Goal: Transaction & Acquisition: Purchase product/service

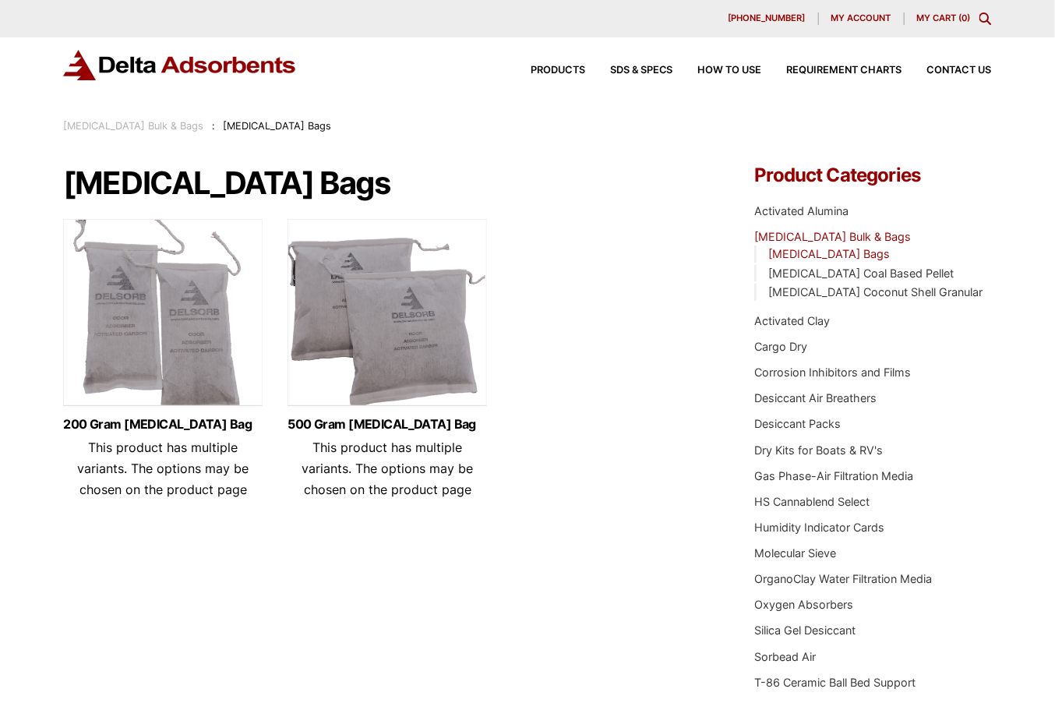
drag, startPoint x: 79, startPoint y: 638, endPoint x: 137, endPoint y: 560, distance: 97.4
click at [79, 638] on div "Activated Carbon Bags 200 Gram Activated Carbon Bag This product has multiple v…" at bounding box center [527, 433] width 929 height 534
click at [389, 326] on img at bounding box center [387, 316] width 199 height 195
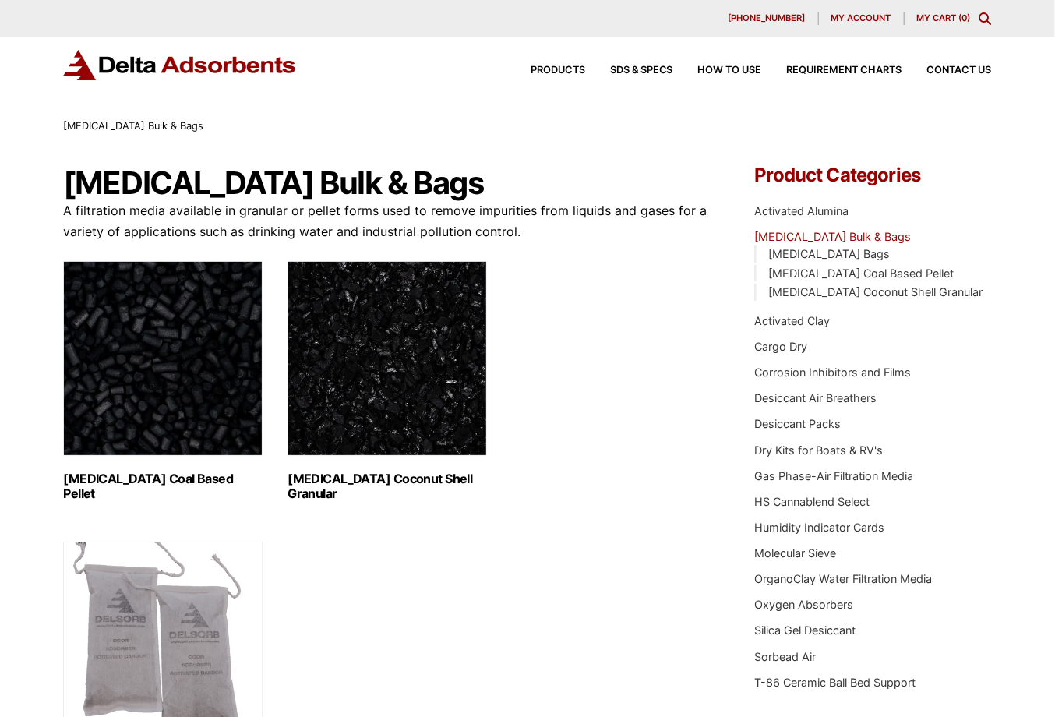
click at [404, 377] on img "Visit product category Activated Carbon Coconut Shell Granular" at bounding box center [387, 358] width 199 height 195
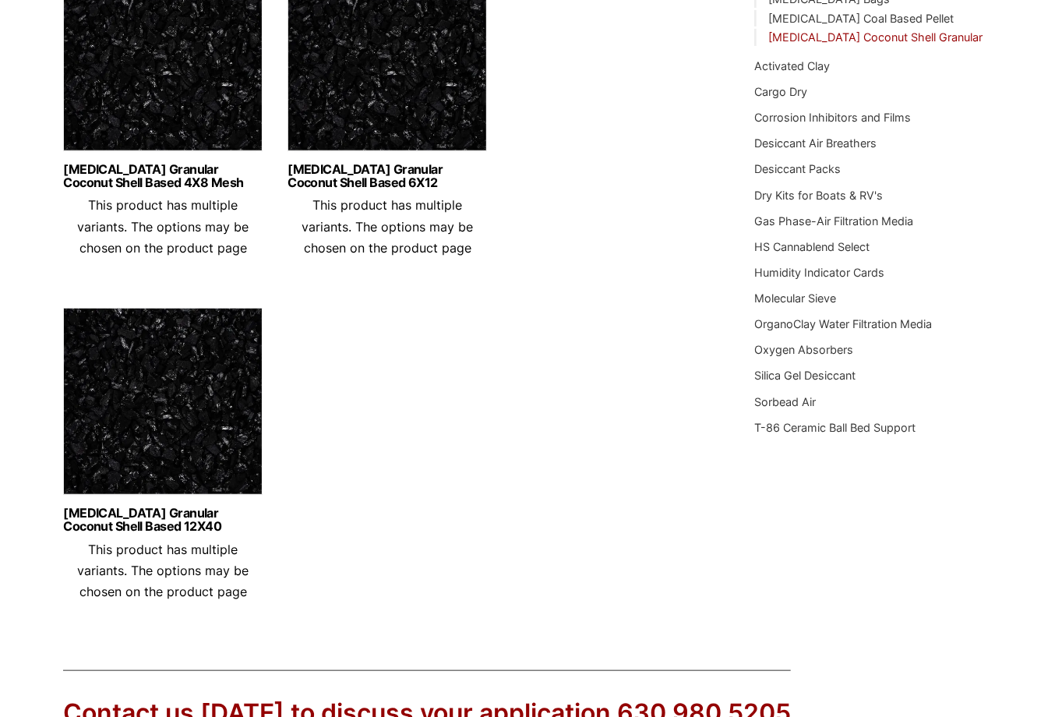
scroll to position [78, 0]
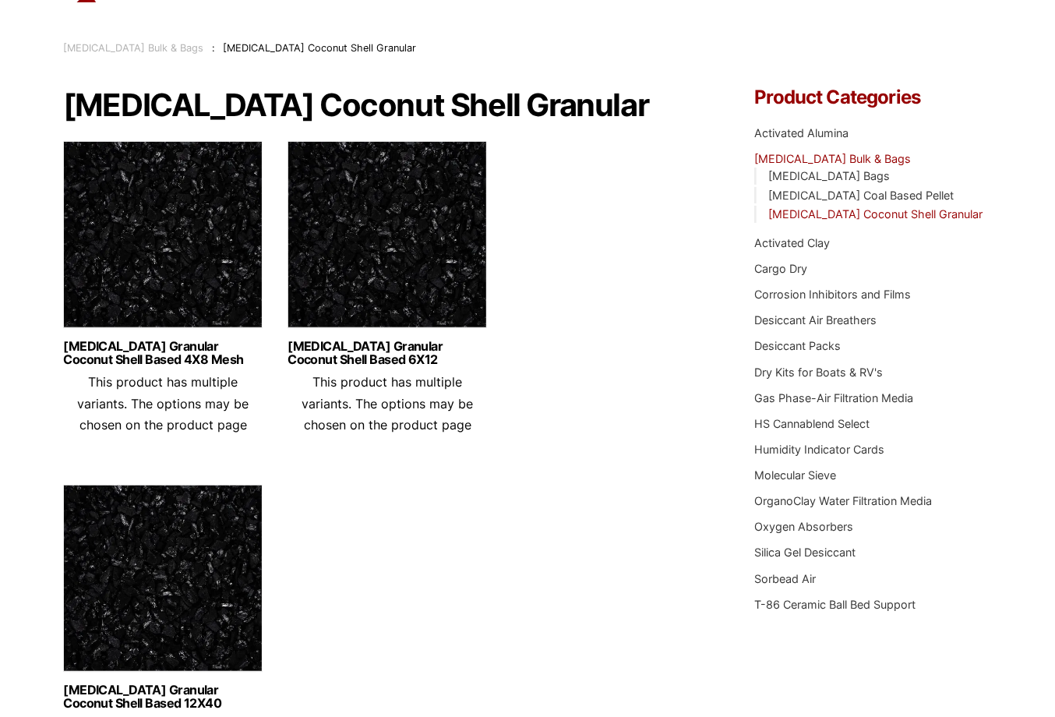
click at [385, 295] on img at bounding box center [387, 238] width 199 height 195
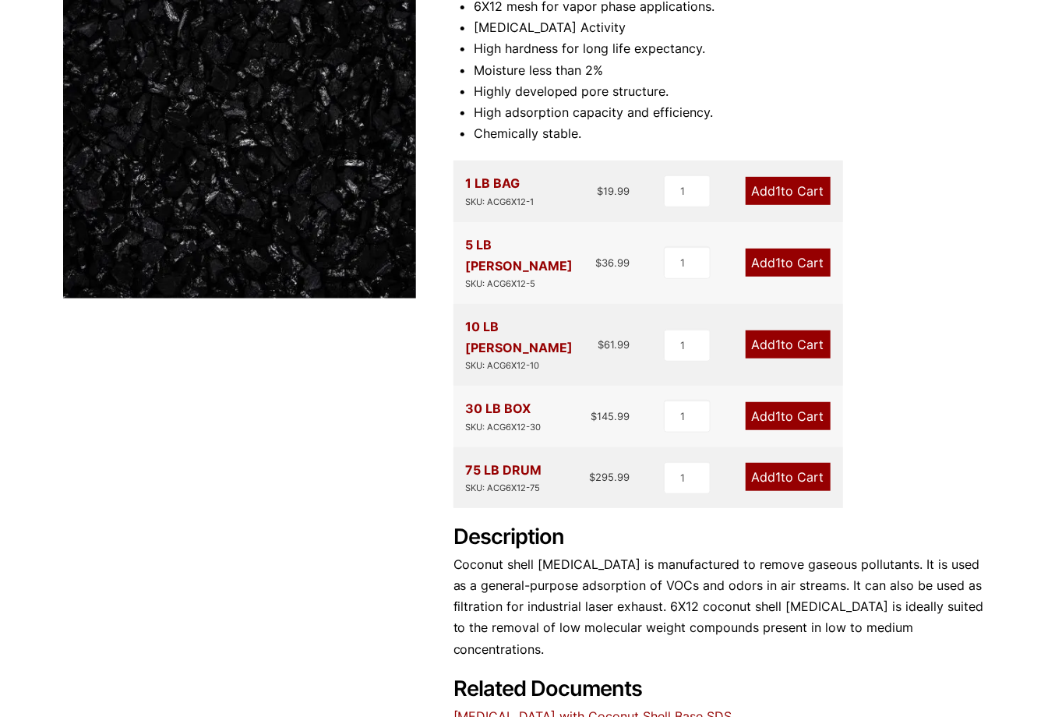
scroll to position [312, 0]
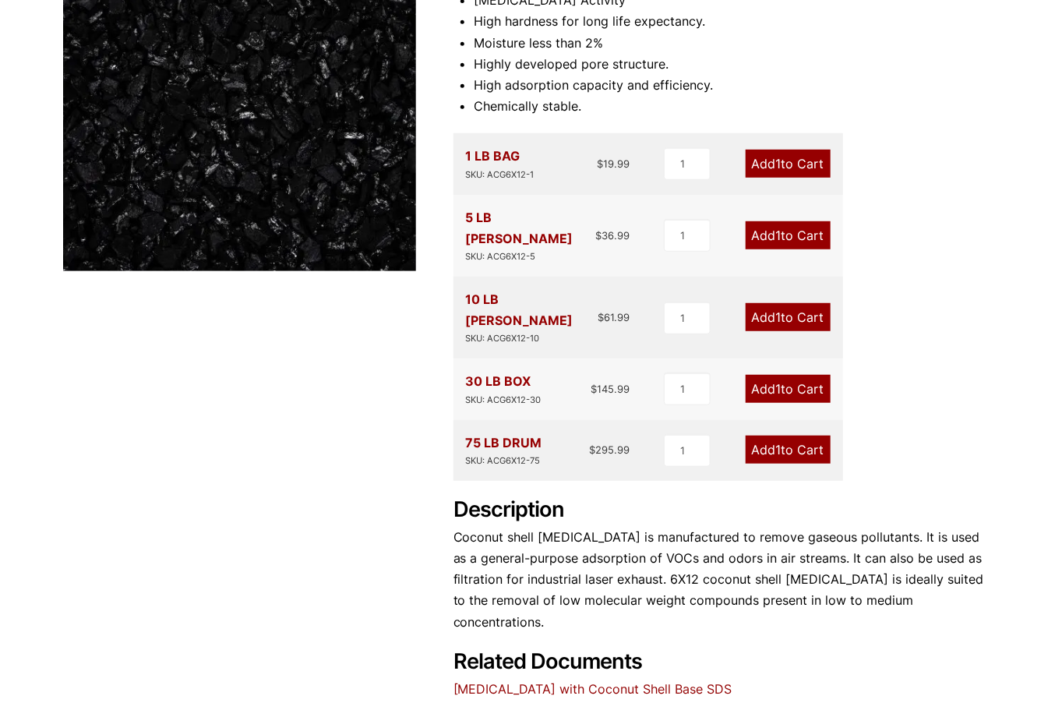
click at [475, 154] on div "1 LB BAG SKU: ACG6X12-1" at bounding box center [500, 164] width 69 height 36
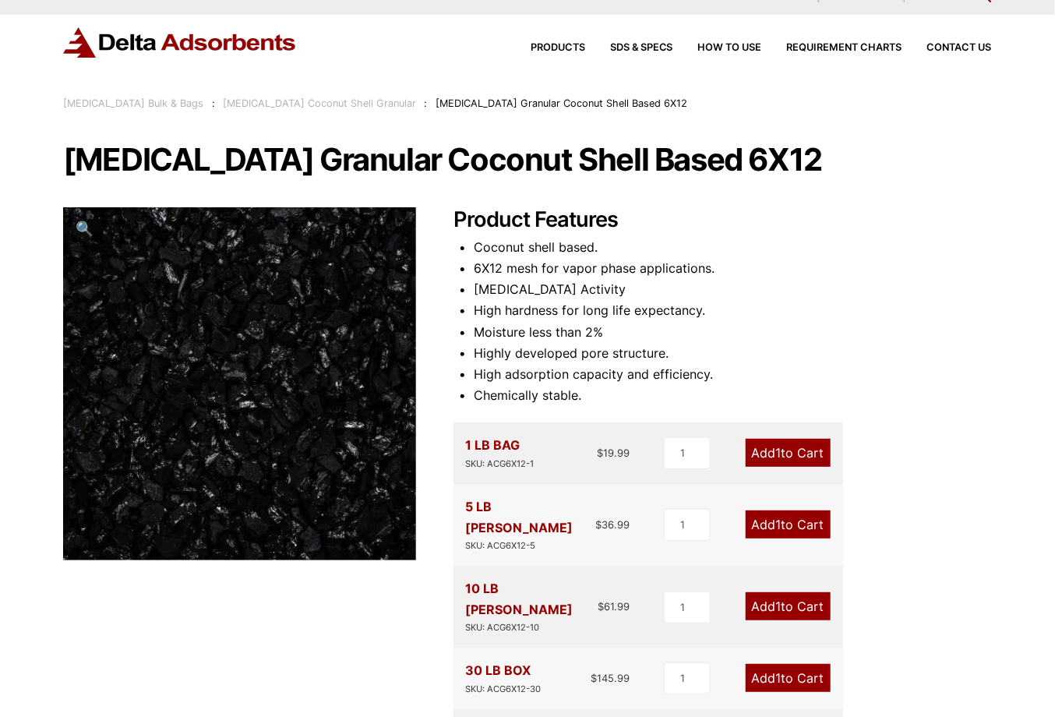
scroll to position [0, 0]
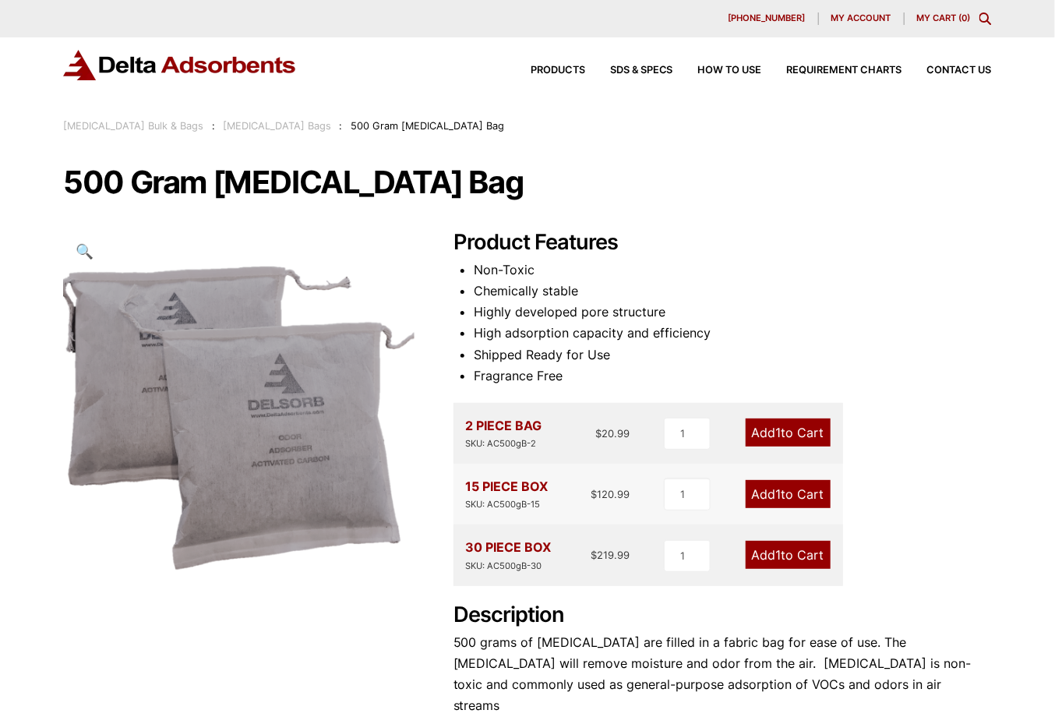
click at [545, 447] on div "2 PIECE BAG SKU: AC500gB-2 $ 20.99" at bounding box center [548, 433] width 164 height 36
click at [536, 445] on div "SKU: AC500gB-2" at bounding box center [504, 443] width 76 height 15
drag, startPoint x: 536, startPoint y: 445, endPoint x: 489, endPoint y: 443, distance: 47.6
click at [489, 443] on div "SKU: AC500gB-2" at bounding box center [504, 443] width 76 height 15
copy div "AC500gB-2"
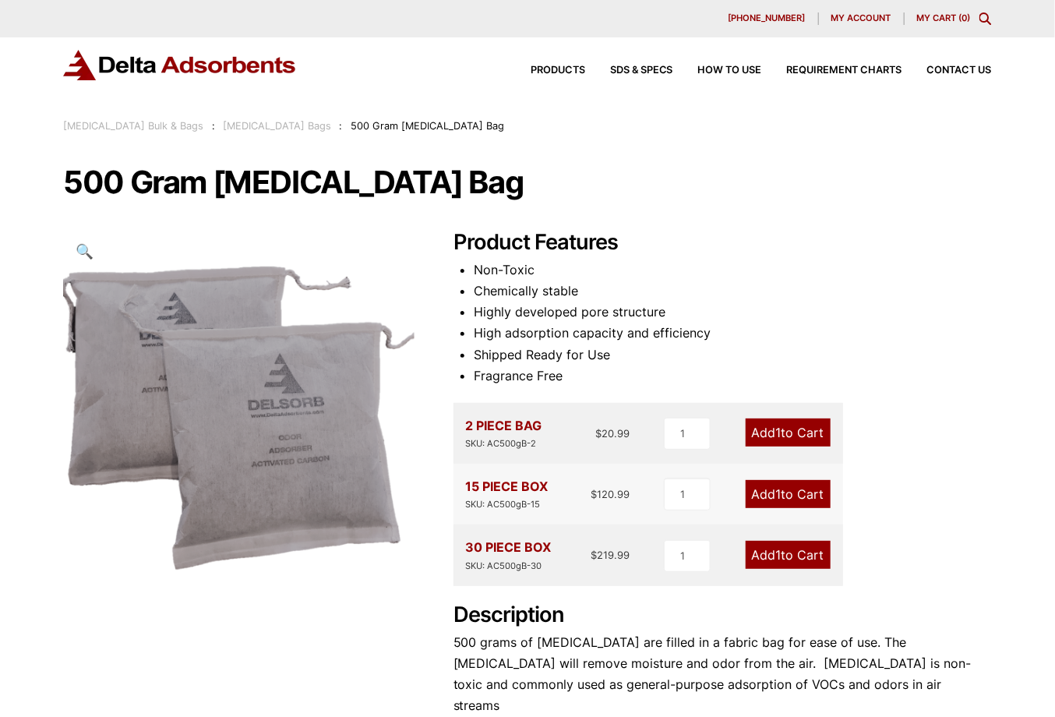
click at [95, 228] on div "500 Gram Activated Carbon Bag 🔍 Product Features Non-Toxic Chemically stable Hi…" at bounding box center [527, 504] width 929 height 676
drag, startPoint x: 525, startPoint y: 179, endPoint x: 65, endPoint y: 202, distance: 460.3
click at [65, 202] on div "500 Gram Activated Carbon Bag 🔍 Product Features Non-Toxic Chemically stable Hi…" at bounding box center [527, 504] width 929 height 676
copy h1 "500 Gram [MEDICAL_DATA] Bag"
click at [28, 235] on div "Our website has detected that you are using an outdated browser that will preve…" at bounding box center [527, 609] width 1055 height 1218
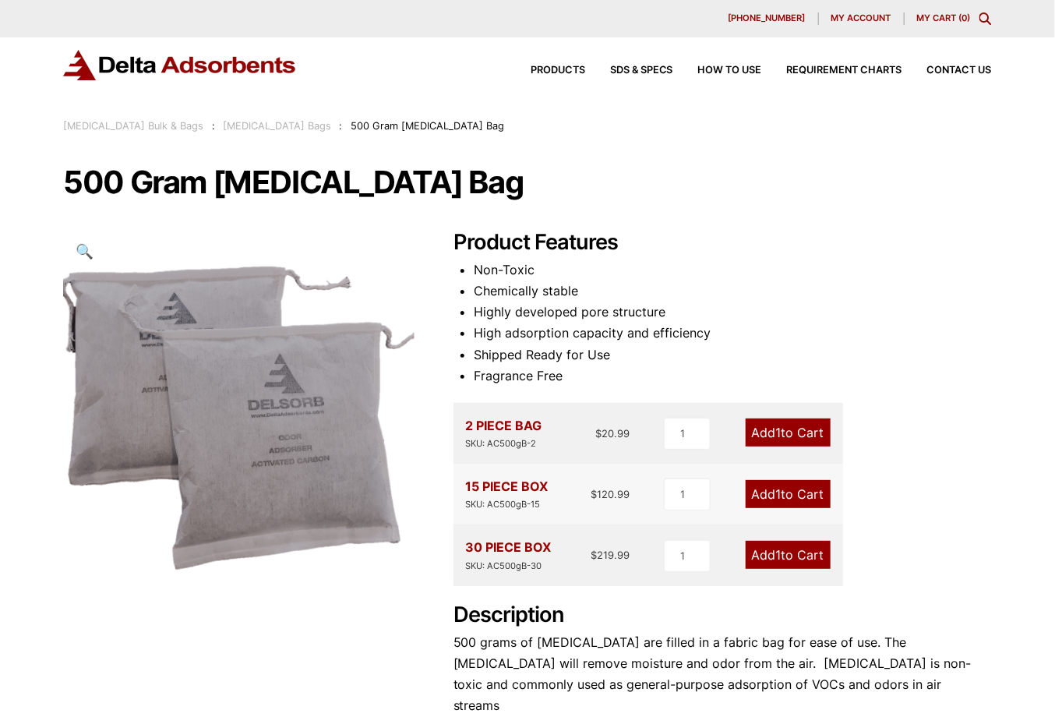
click at [25, 218] on div "Our website has detected that you are using an outdated browser that will preve…" at bounding box center [527, 609] width 1055 height 1218
click at [53, 125] on div "Activated Carbon Bulk & Bags : Activated Carbon Bags : 500 Gram Activated Carbo…" at bounding box center [527, 126] width 1055 height 17
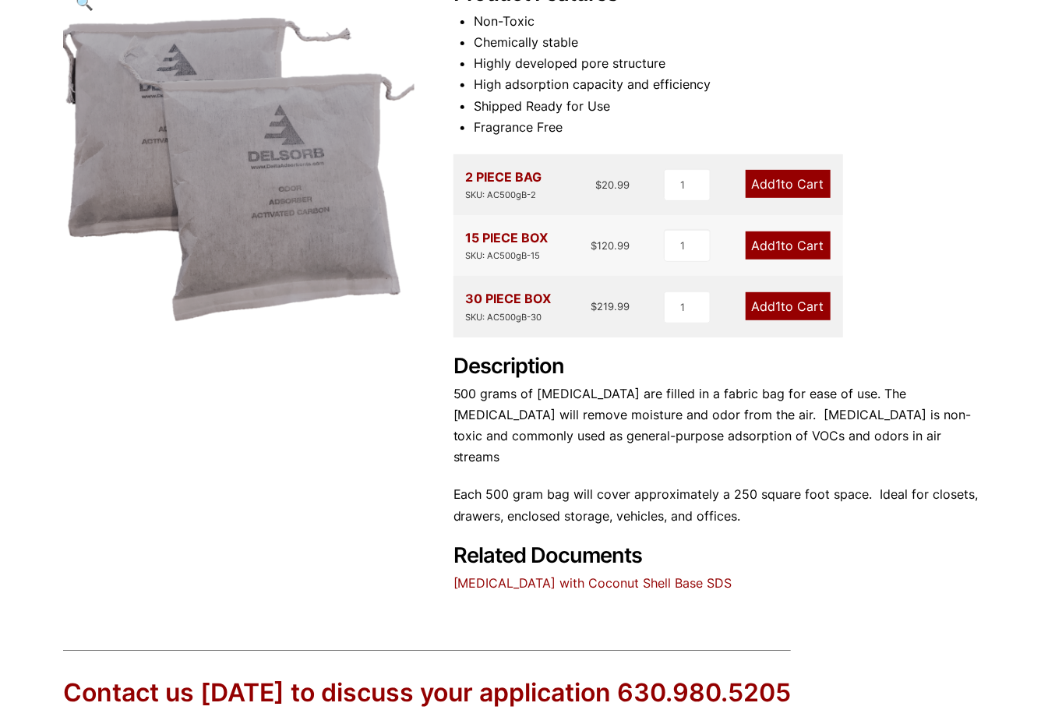
scroll to position [234, 0]
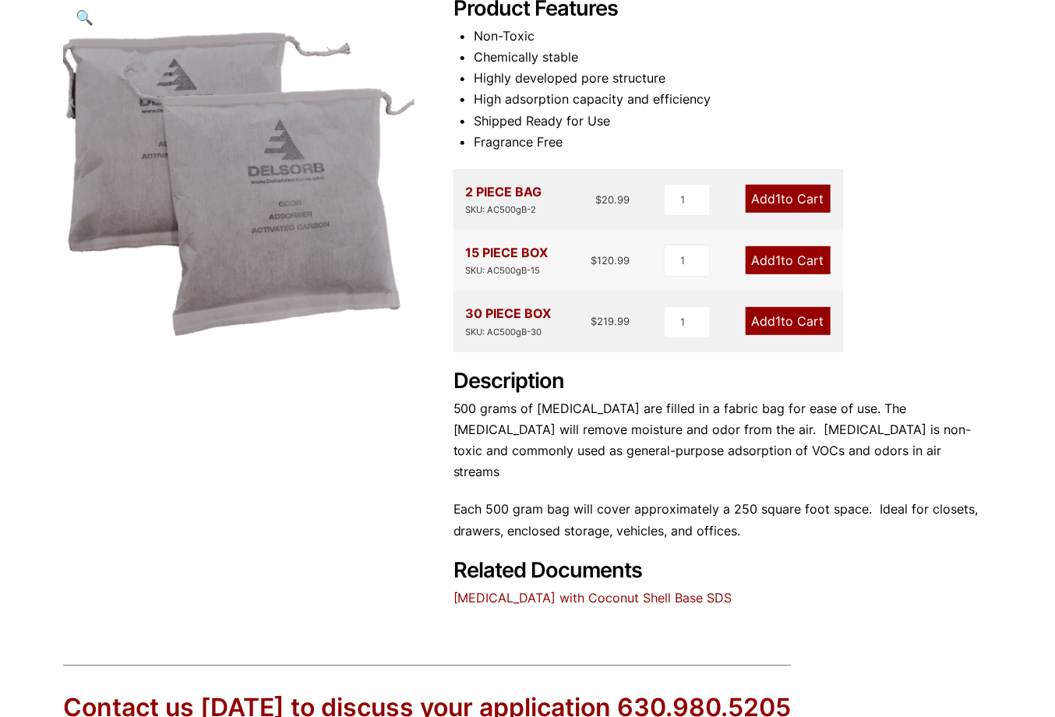
click at [810, 196] on link "Add 1 to Cart" at bounding box center [788, 199] width 85 height 28
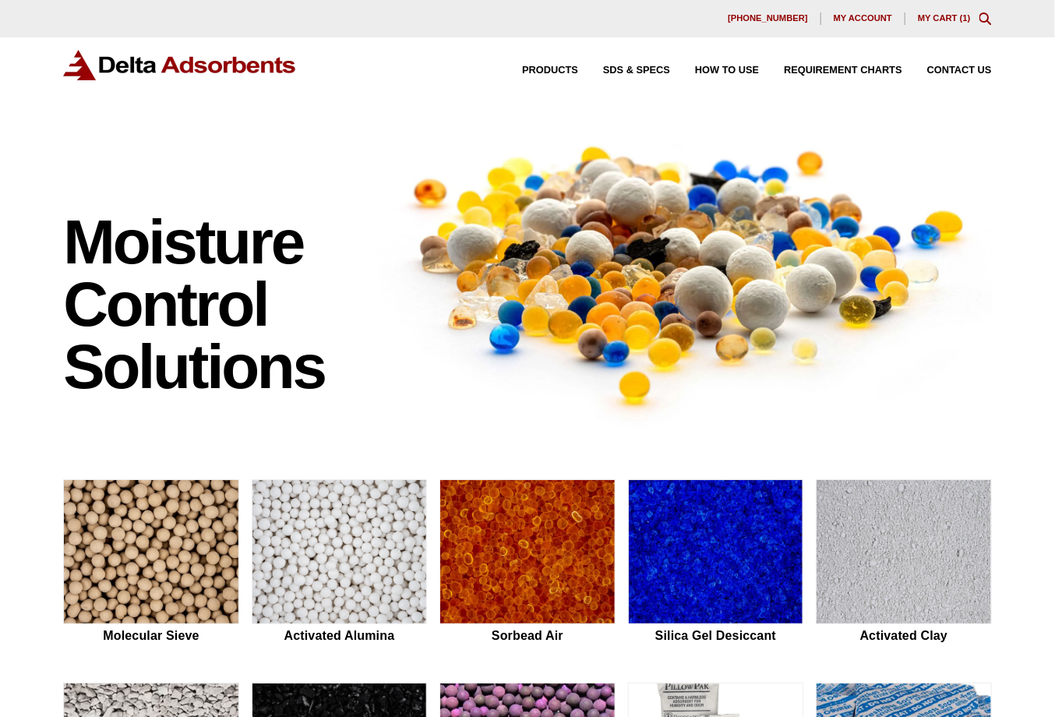
click at [943, 15] on link "My Cart ( 1 )" at bounding box center [944, 17] width 53 height 9
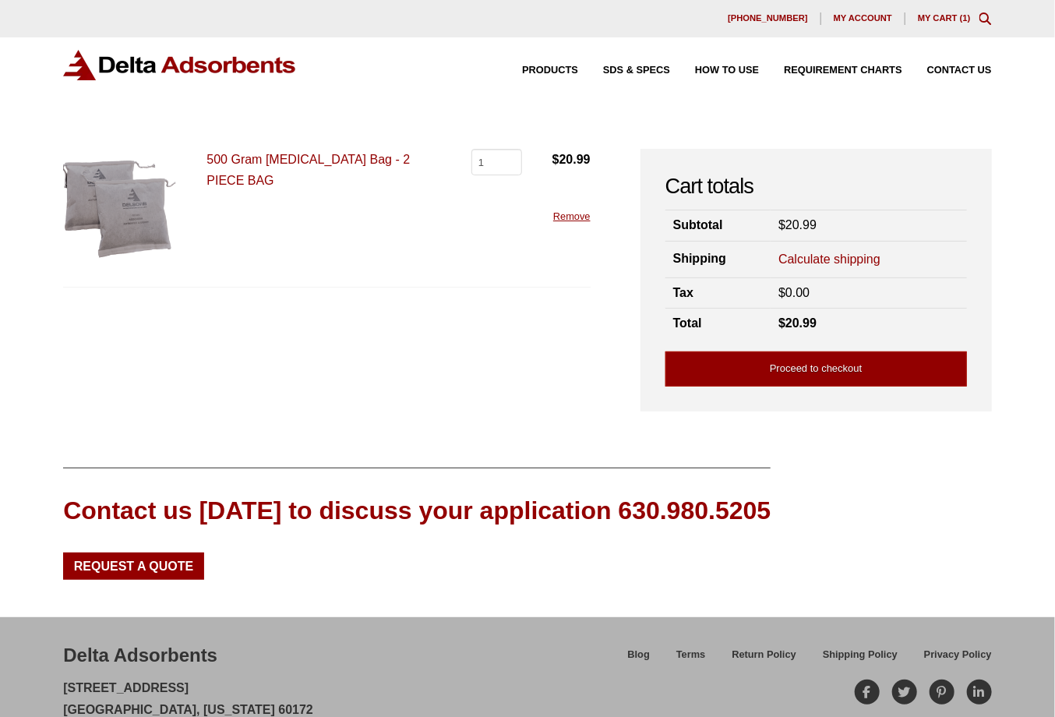
click at [858, 257] on link "Calculate shipping" at bounding box center [829, 259] width 102 height 17
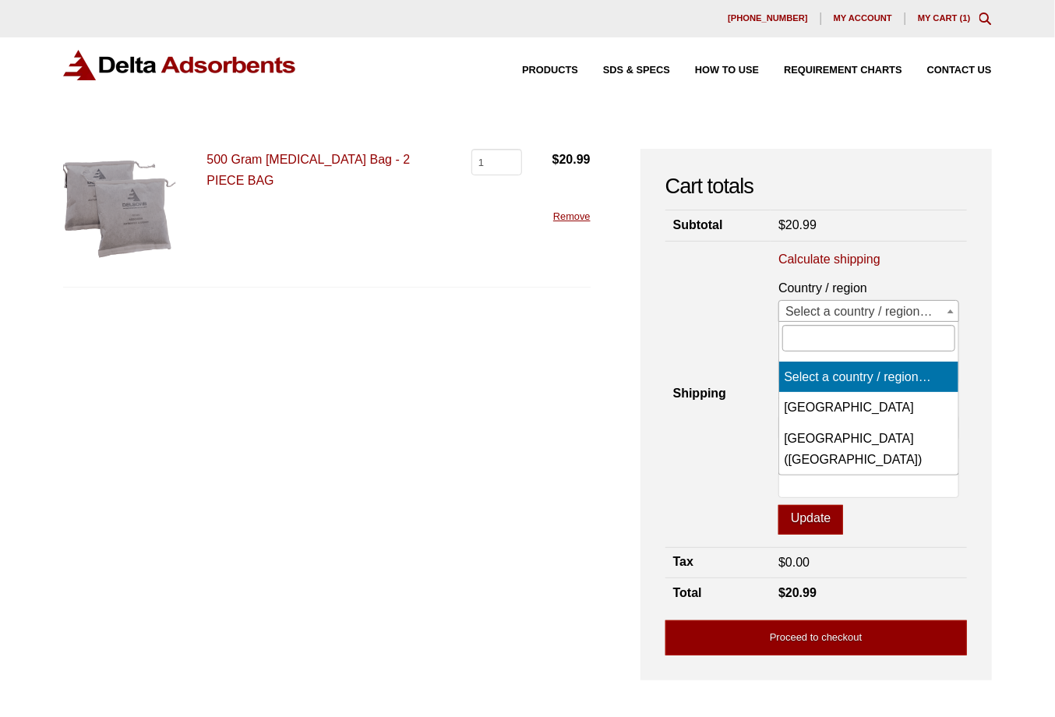
click at [945, 308] on span at bounding box center [951, 311] width 16 height 20
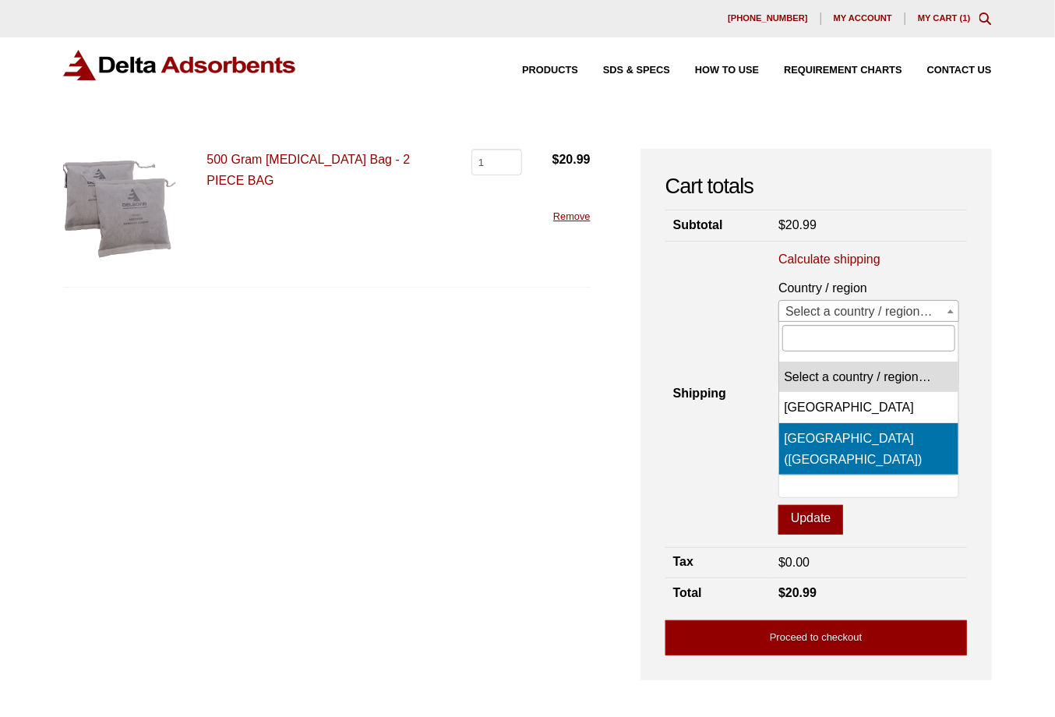
select select "US"
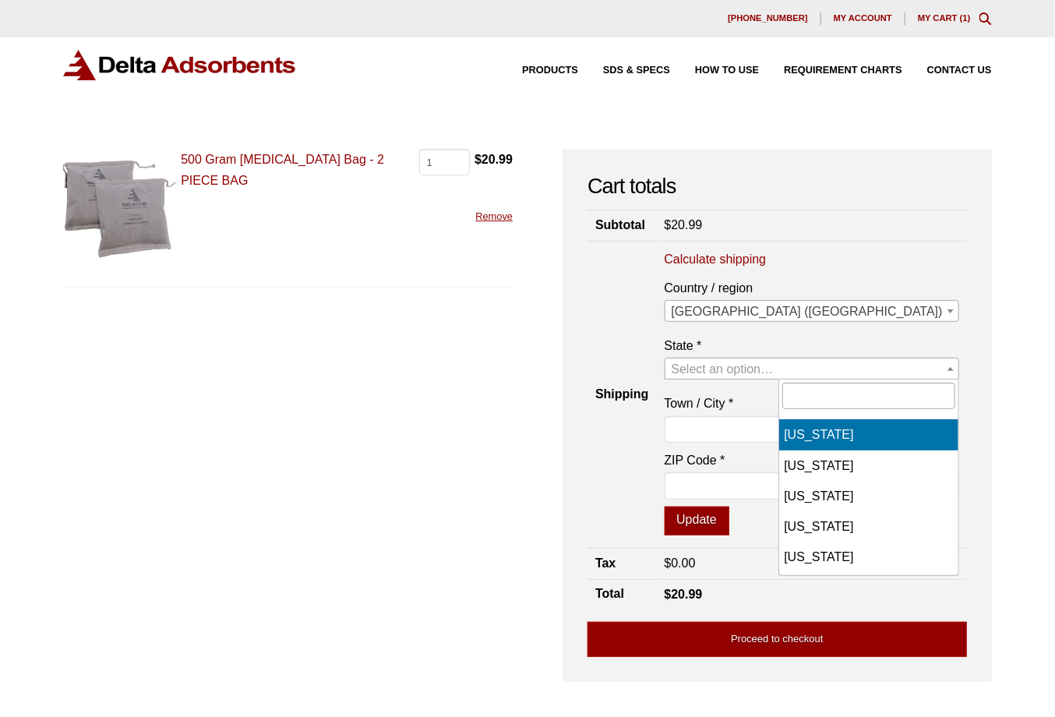
click at [774, 364] on span "Select an option…" at bounding box center [723, 368] width 102 height 13
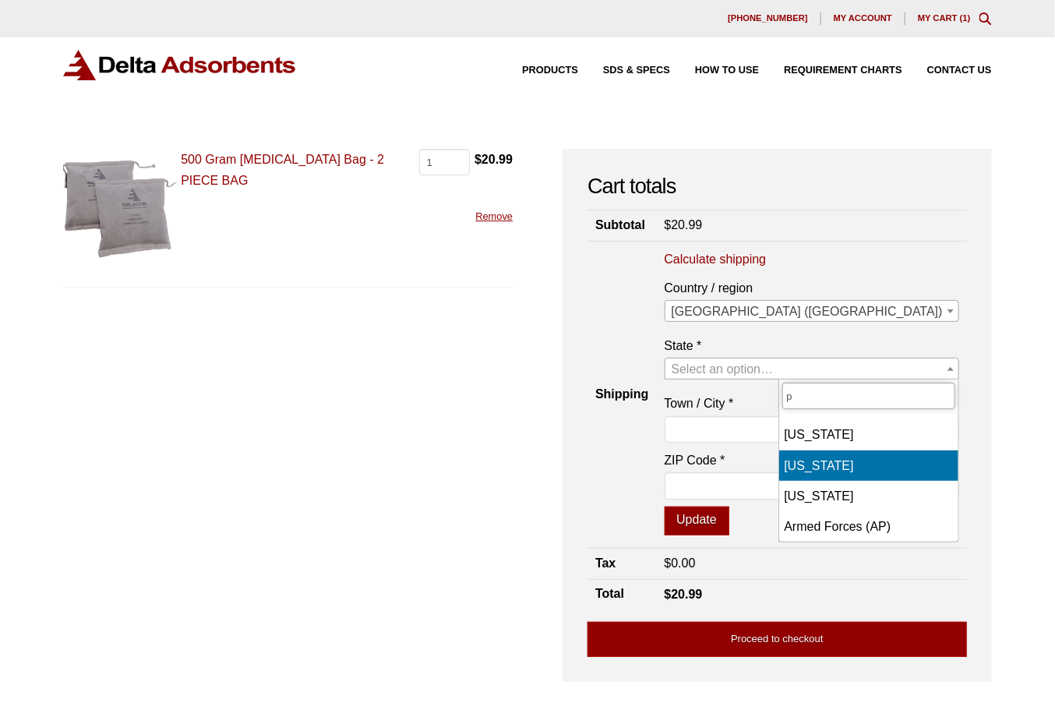
type input "p"
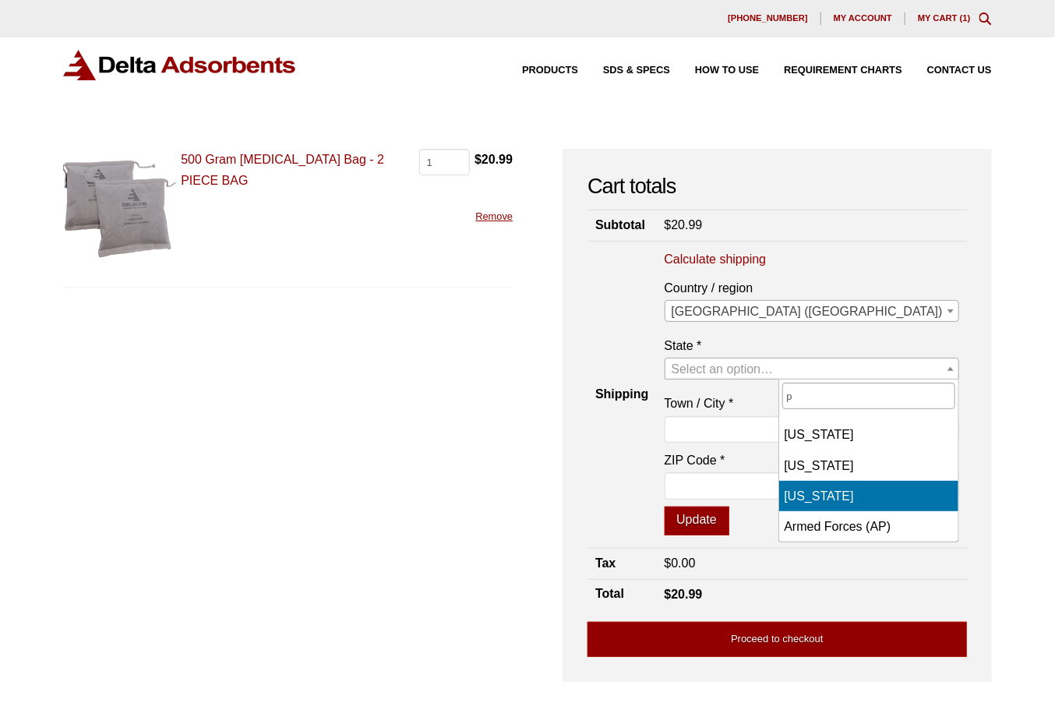
select select "PA"
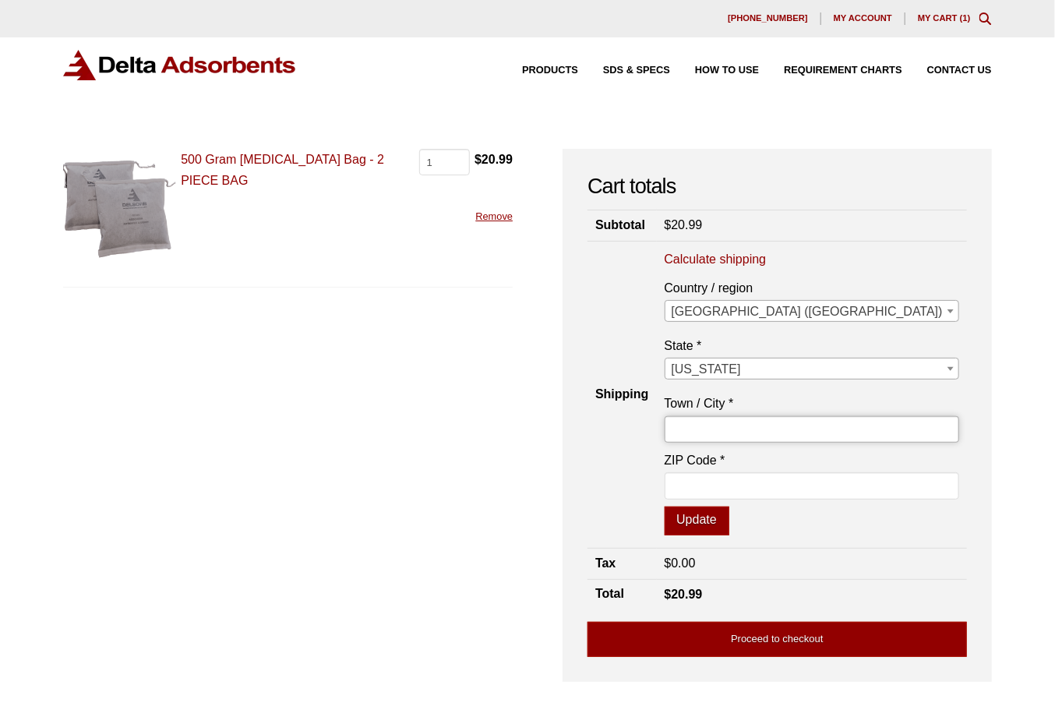
click at [818, 428] on input "Town / City *" at bounding box center [812, 429] width 295 height 26
type input "Pittsburgh"
type input "15219"
click at [729, 524] on button "Update" at bounding box center [697, 521] width 65 height 30
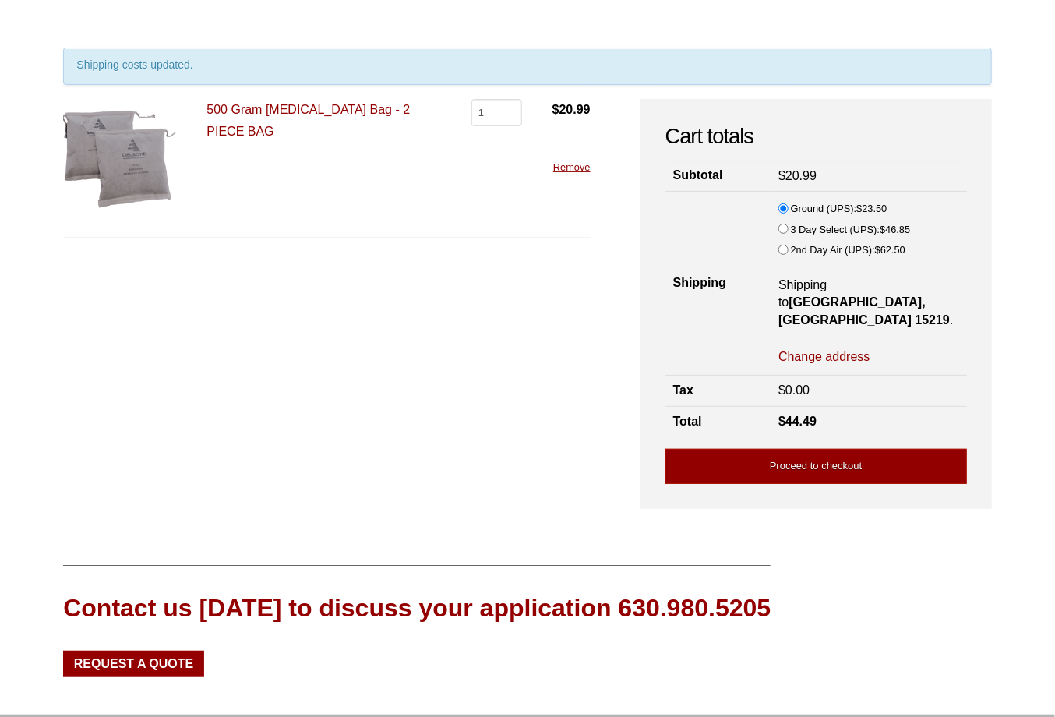
scroll to position [94, 0]
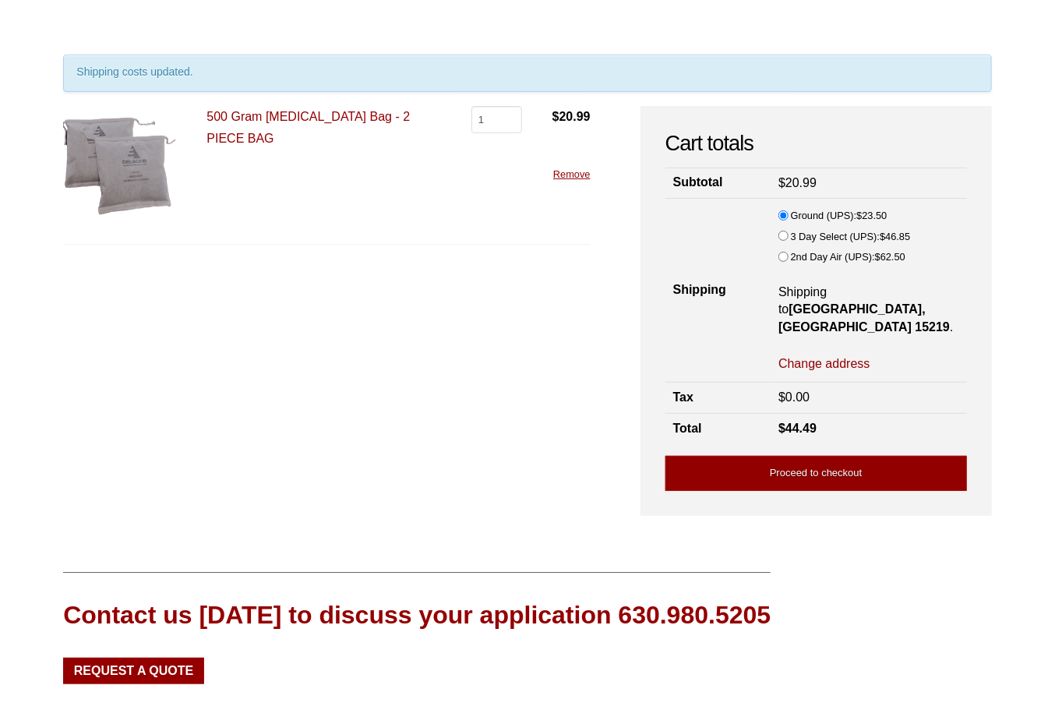
click at [65, 326] on form "500 Gram Activated Carbon Bag - 2 PIECE BAG 500 Gram Activated Carbon Bag - 2 P…" at bounding box center [327, 303] width 528 height 394
click at [82, 224] on div "500 Gram Activated Carbon Bag - 2 PIECE BAG 500 Gram Activated Carbon Bag - 2 P…" at bounding box center [327, 175] width 528 height 139
click at [239, 115] on link "500 Gram Activated Carbon Bag - 2 PIECE BAG" at bounding box center [307, 127] width 203 height 34
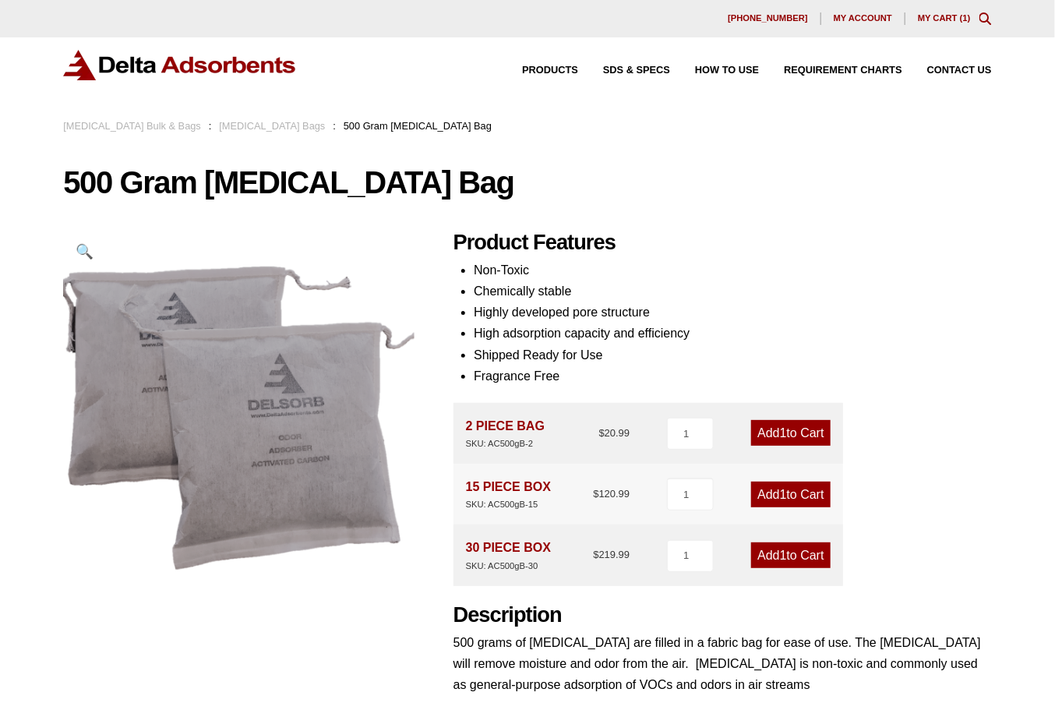
click at [776, 485] on link "Add 1 to Cart" at bounding box center [790, 495] width 79 height 26
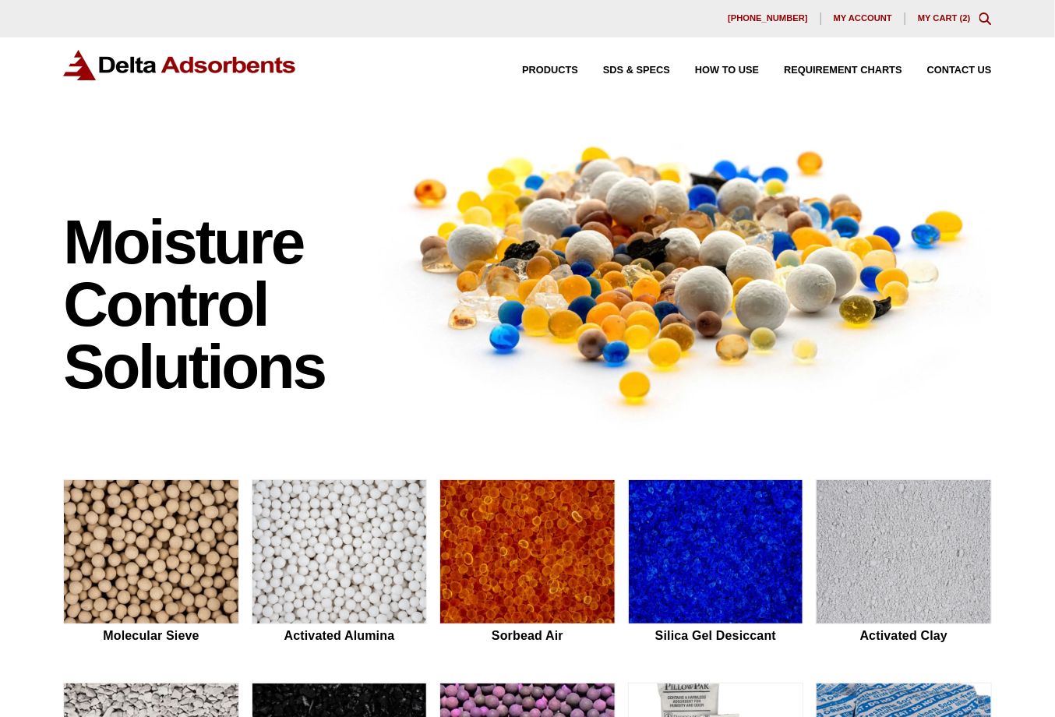
click at [939, 20] on link "My Cart ( 2 )" at bounding box center [944, 17] width 53 height 9
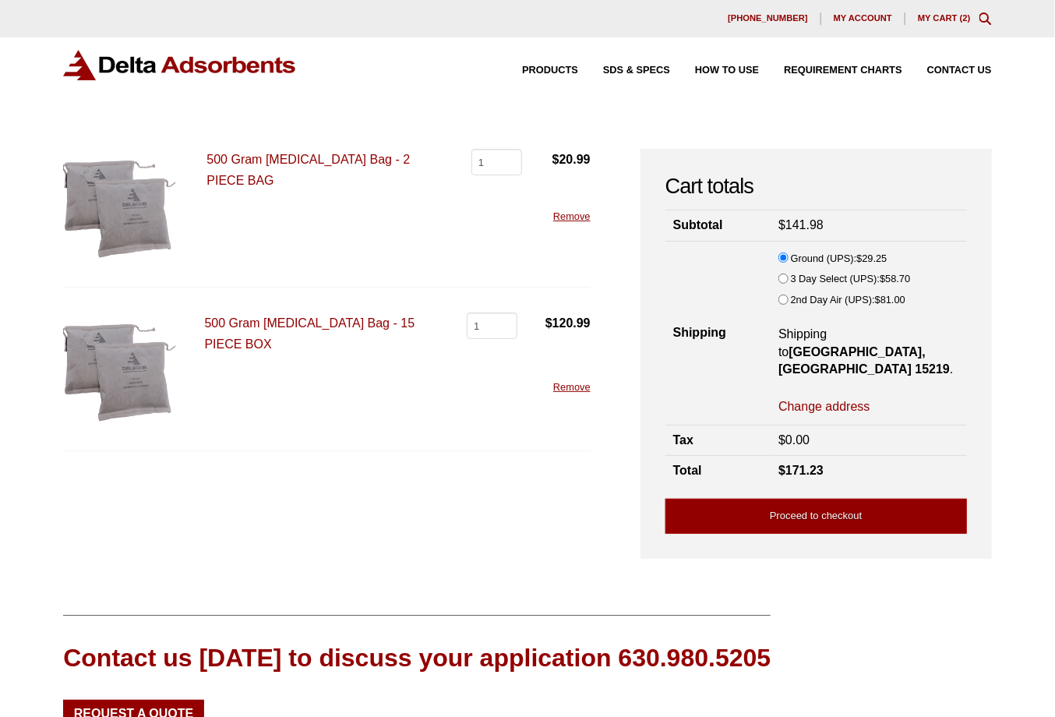
click at [580, 217] on link "Remove" at bounding box center [571, 216] width 37 height 12
